Goal: Information Seeking & Learning: Learn about a topic

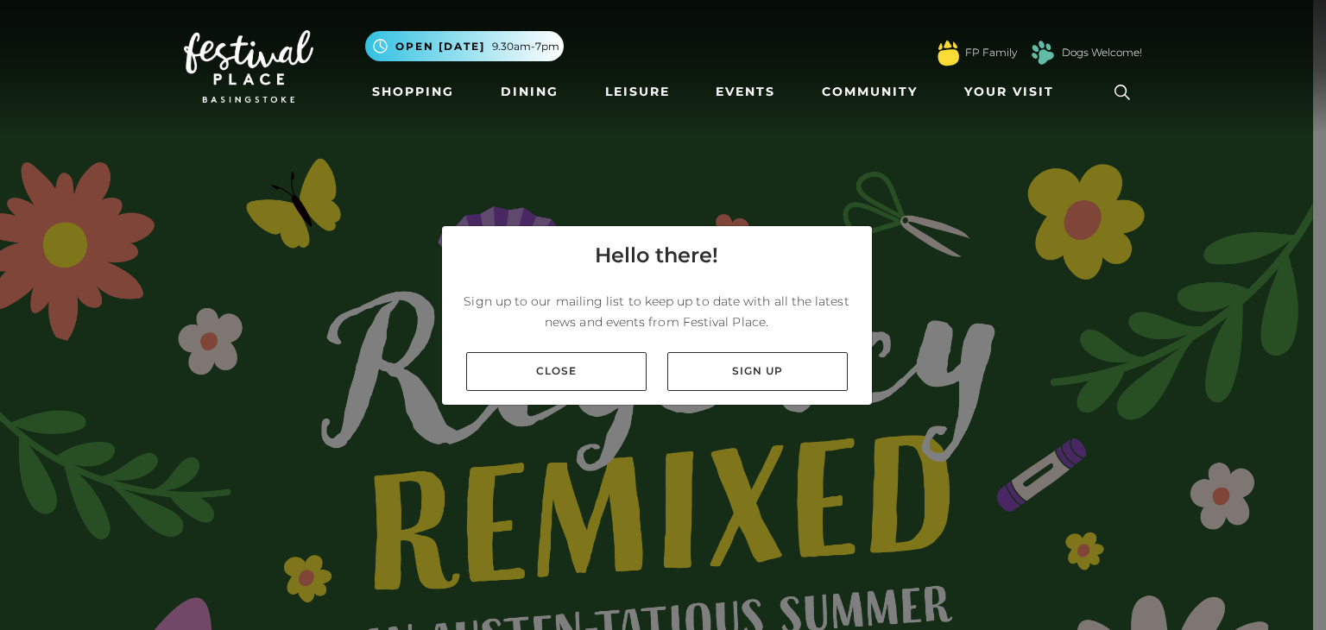
drag, startPoint x: 0, startPoint y: 0, endPoint x: 260, endPoint y: 194, distance: 324.5
click at [582, 359] on link "Close" at bounding box center [556, 371] width 180 height 39
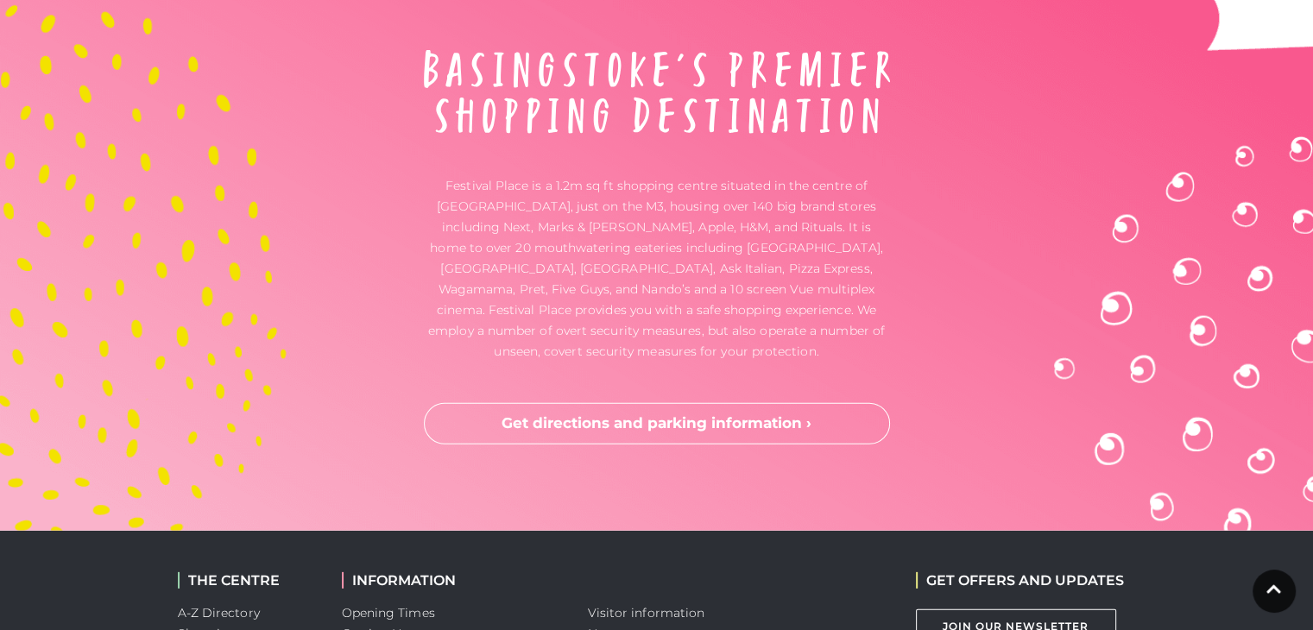
scroll to position [5331, 0]
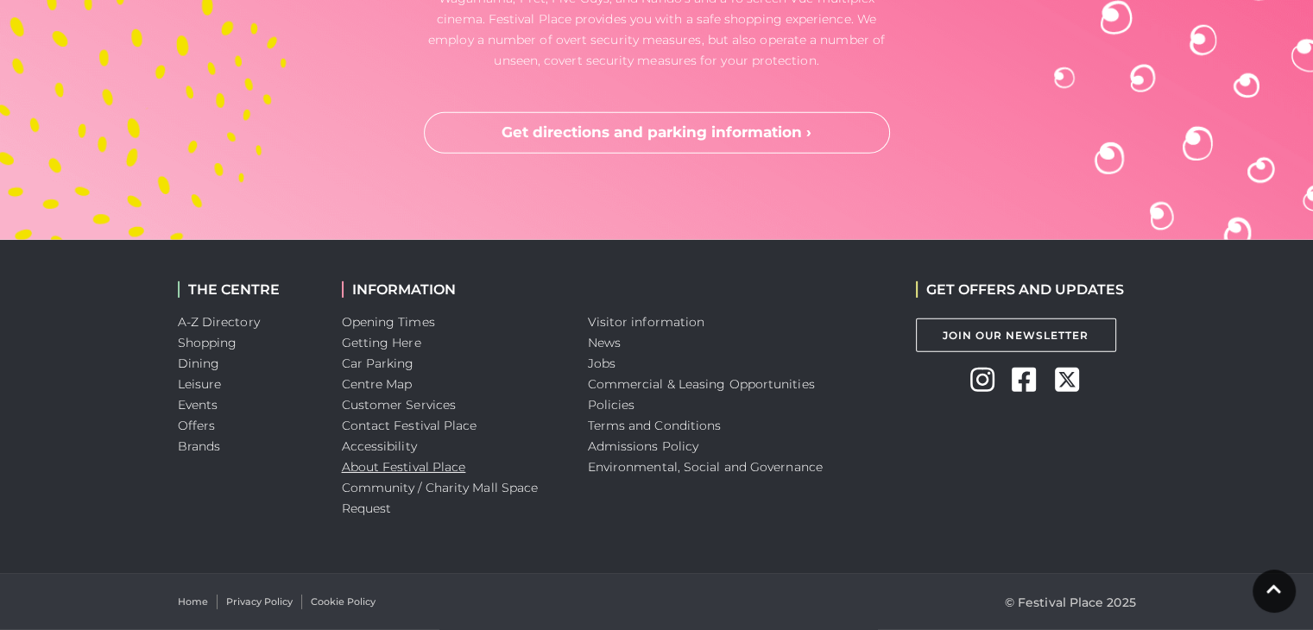
click at [401, 464] on link "About Festival Place" at bounding box center [404, 467] width 124 height 16
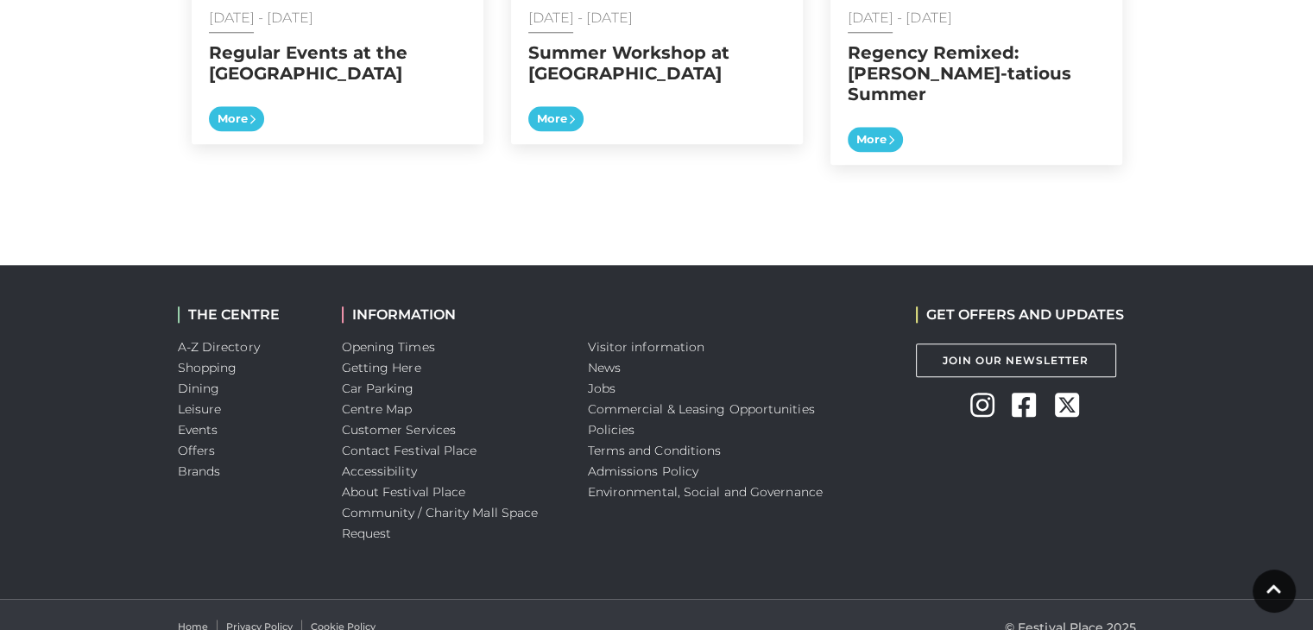
scroll to position [1848, 0]
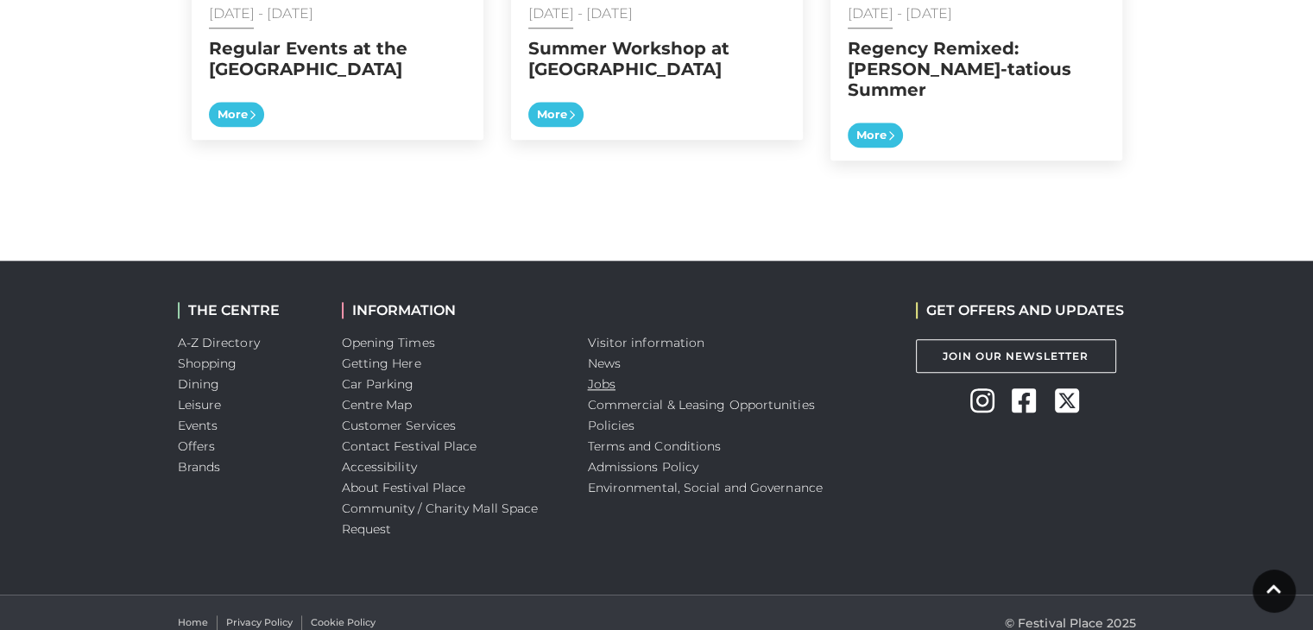
click at [610, 376] on link "Jobs" at bounding box center [602, 384] width 28 height 16
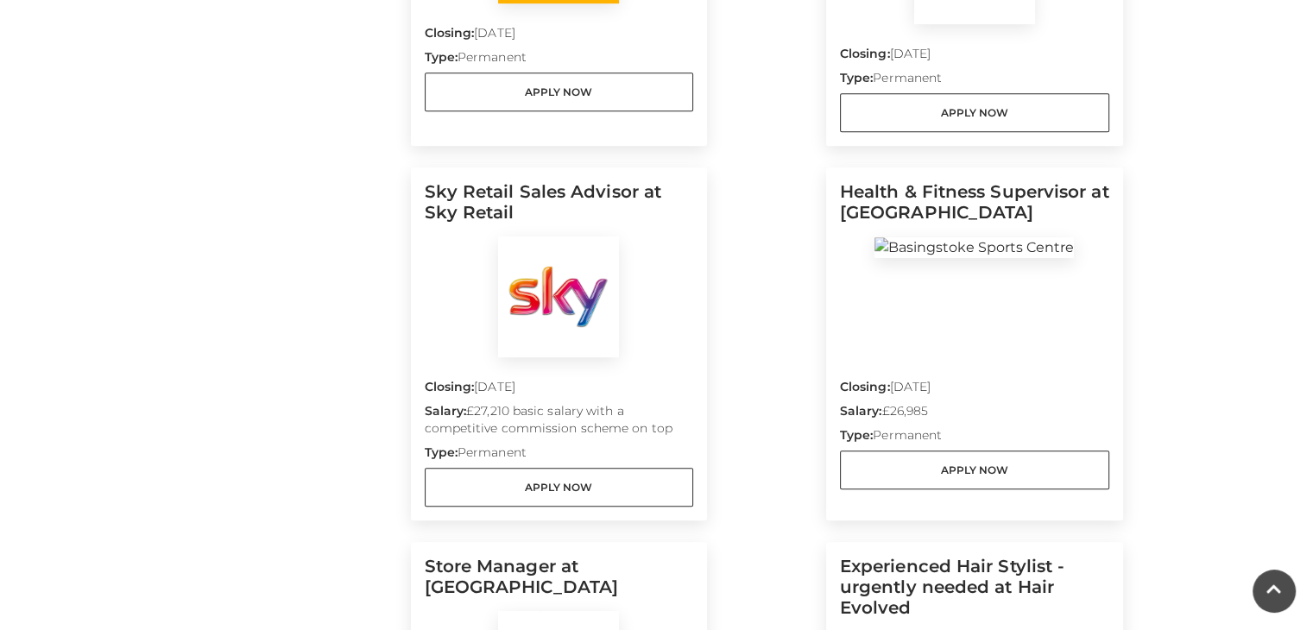
scroll to position [274, 0]
